Goal: Information Seeking & Learning: Learn about a topic

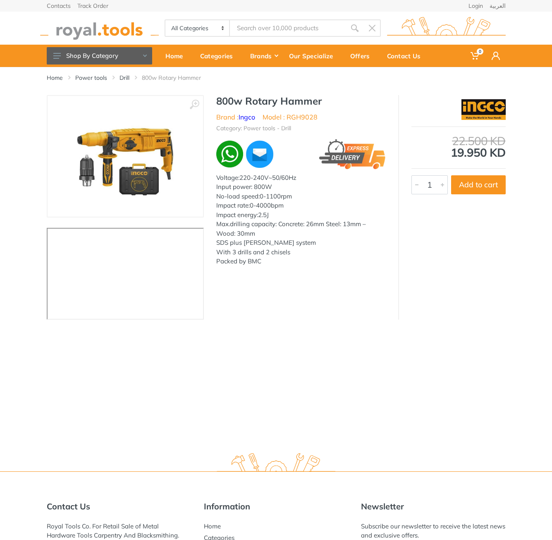
click at [224, 96] on h1 "800w Rotary Hammer" at bounding box center [301, 101] width 170 height 12
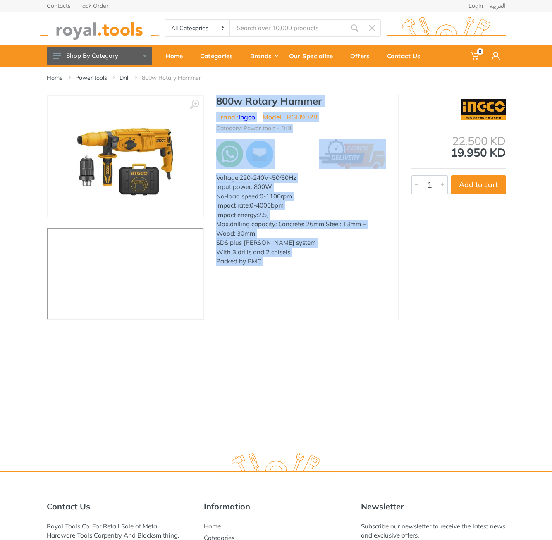
drag, startPoint x: 224, startPoint y: 96, endPoint x: 274, endPoint y: 258, distance: 169.5
click at [274, 258] on div "800w Rotary Hammer Brand : Ingco Model : RGH9028 Category: Power tools - Drill …" at bounding box center [301, 183] width 194 height 176
copy div "800w Rotary Hammer Brand : Ingco Model : RGH9028 Category: Power tools - Drill …"
click at [350, 101] on h1 "800w Rotary Hammer" at bounding box center [301, 101] width 170 height 12
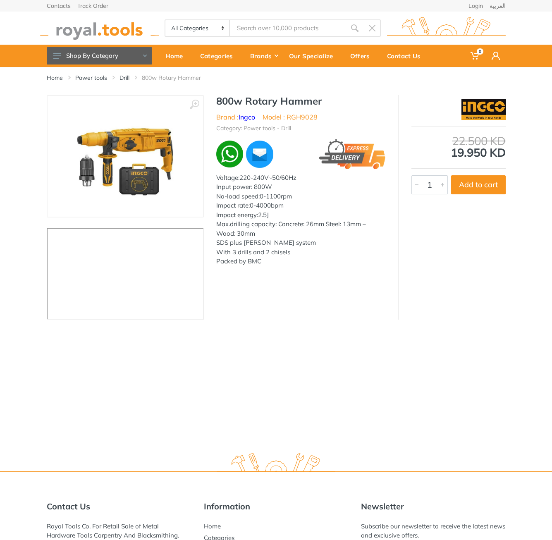
click at [221, 97] on h1 "800w Rotary Hammer" at bounding box center [301, 101] width 170 height 12
drag, startPoint x: 221, startPoint y: 97, endPoint x: 288, endPoint y: 99, distance: 66.7
click at [288, 99] on h1 "800w Rotary Hammer" at bounding box center [301, 101] width 170 height 12
copy h1 "800w Rotary Hammer"
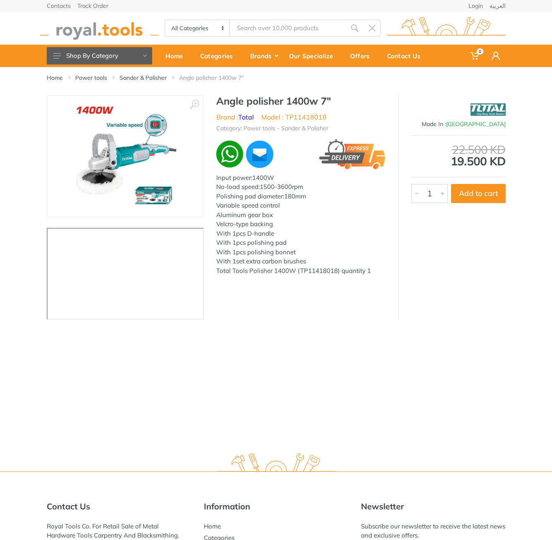
click at [227, 98] on h1 "Angle polisher 1400w 7"" at bounding box center [301, 101] width 170 height 12
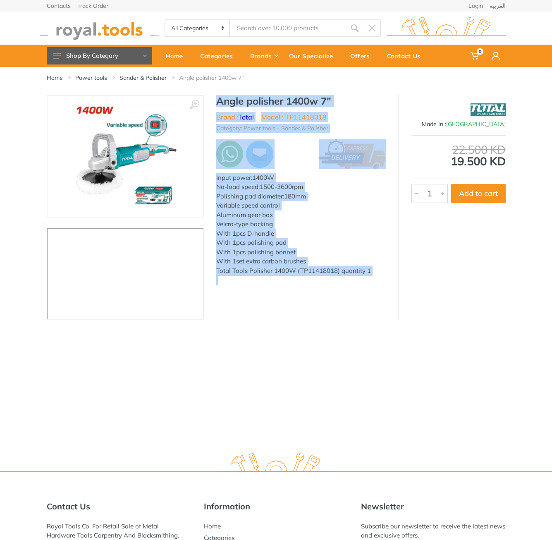
drag, startPoint x: 227, startPoint y: 98, endPoint x: 372, endPoint y: 271, distance: 225.3
click at [372, 271] on div "Angle polisher 1400w 7" Brand : Total Model : TP11418018 Category: Power tools …" at bounding box center [301, 192] width 194 height 195
copy div "Angle polisher 1400w 7" Brand : Total Model : TP11418018 Category: Power tools …"
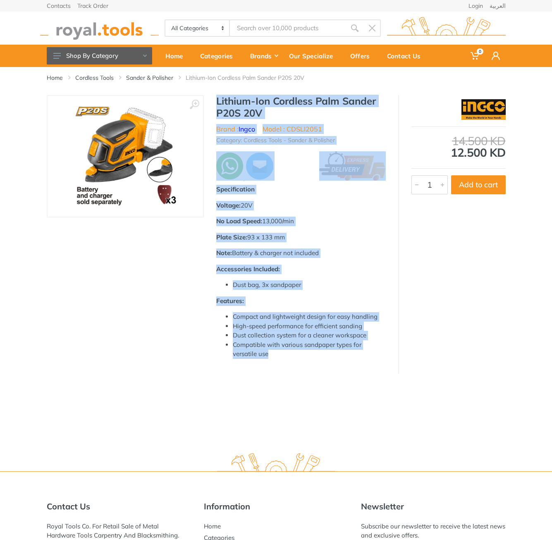
click at [289, 354] on div "Lithium-Ion Cordless Palm Sander P20S 20V Brand : Ingco Model : CDSLI2051 Categ…" at bounding box center [301, 230] width 194 height 271
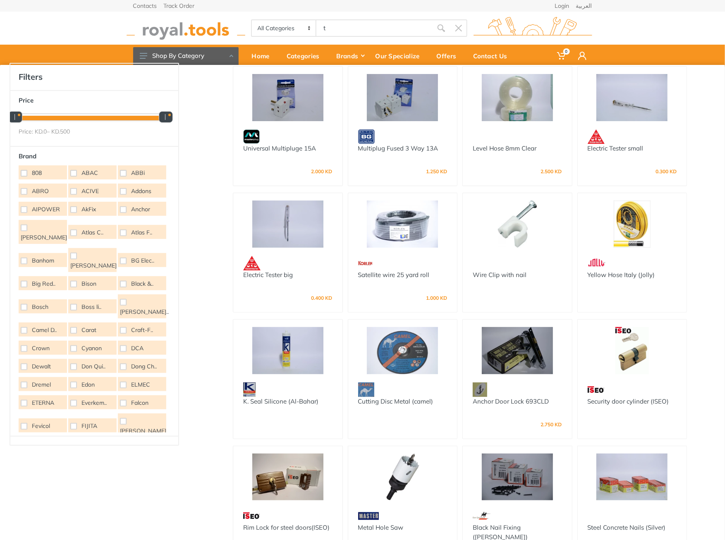
type input "tb"
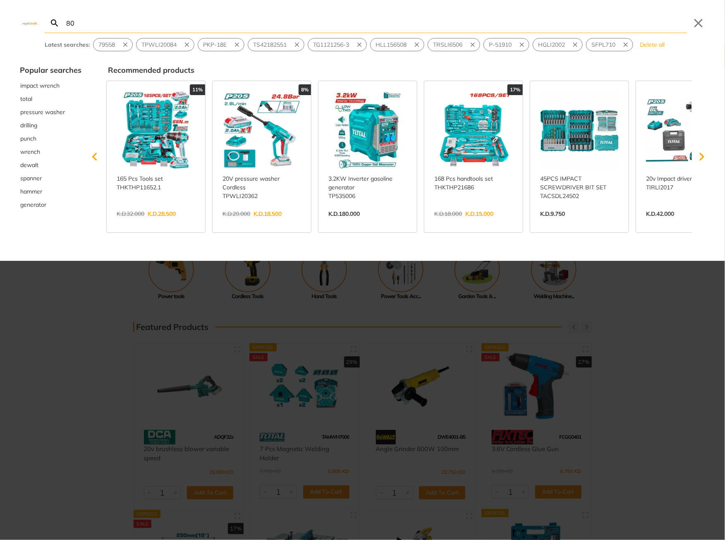
type input "80"
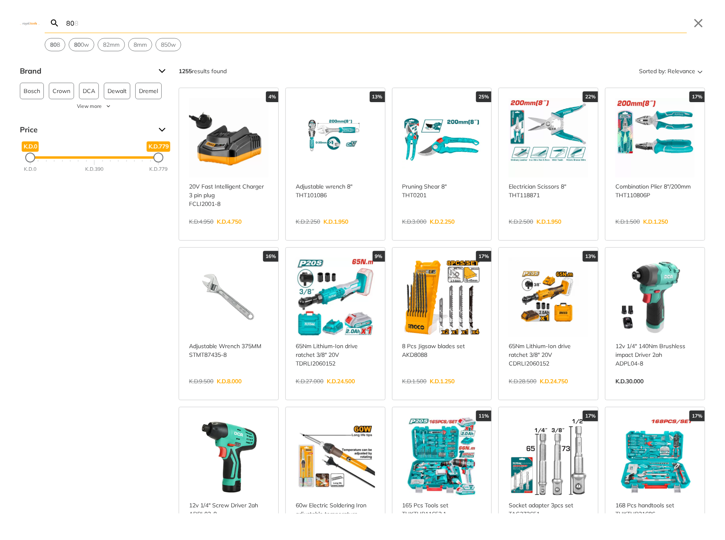
type input "8"
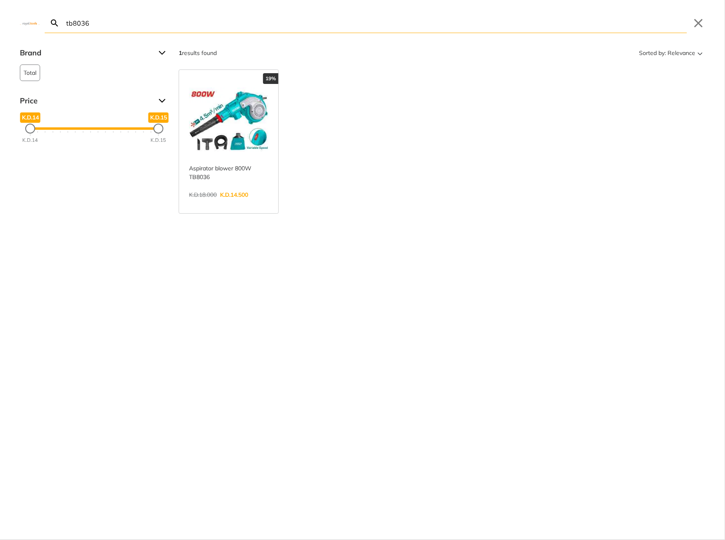
click at [352, 26] on input "tb8036" at bounding box center [376, 22] width 623 height 19
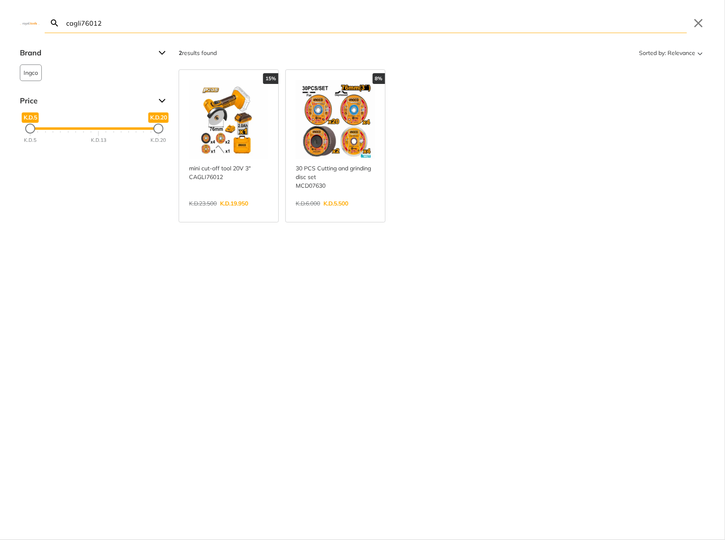
click at [357, 30] on input "cagli76012" at bounding box center [376, 22] width 623 height 19
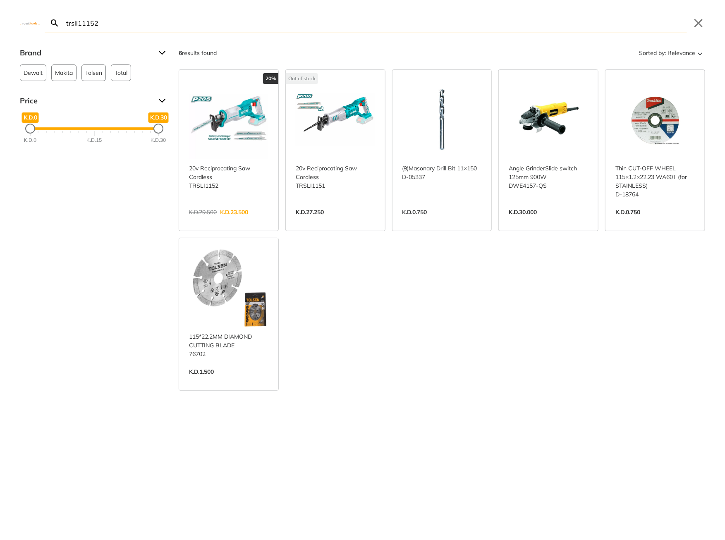
click at [119, 19] on input "trsli11152" at bounding box center [376, 22] width 623 height 19
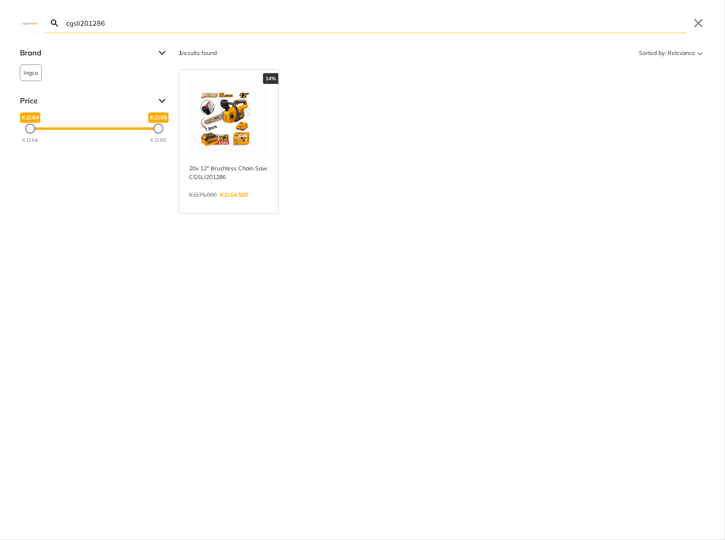
click at [144, 26] on input "cgsli201286" at bounding box center [376, 22] width 623 height 19
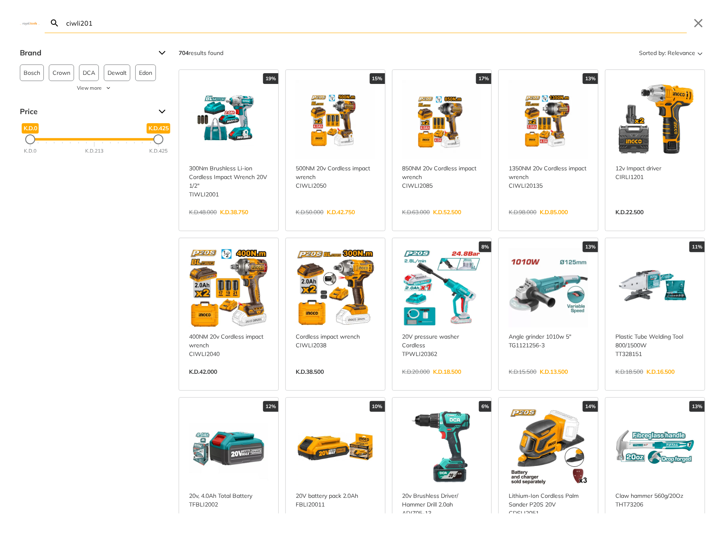
type input "ciwli201"
